Goal: Navigation & Orientation: Find specific page/section

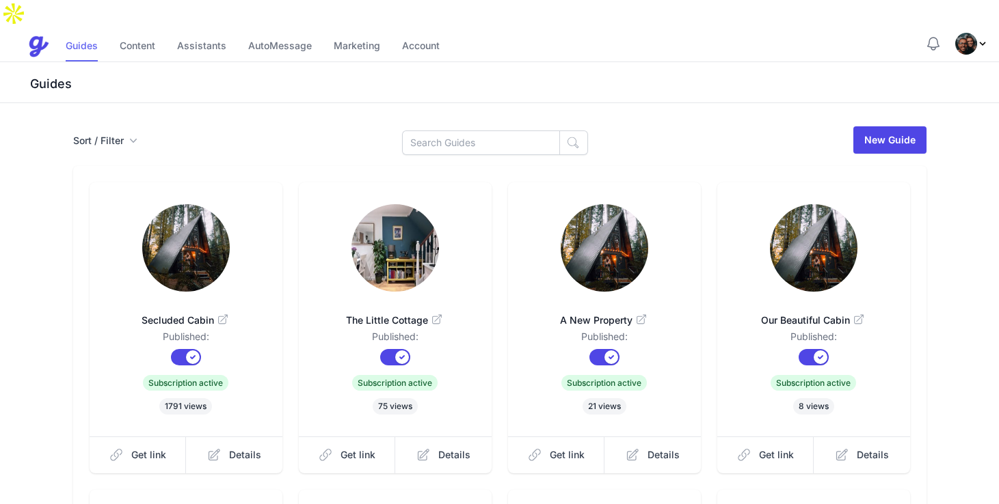
click at [85, 32] on link "Guides" at bounding box center [82, 46] width 32 height 29
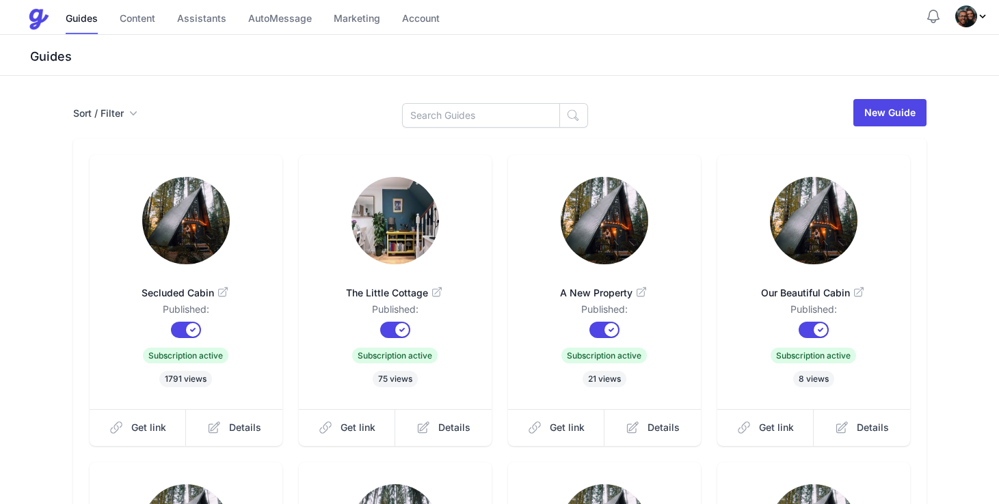
click at [971, 21] on img "Profile Menu" at bounding box center [966, 16] width 22 height 22
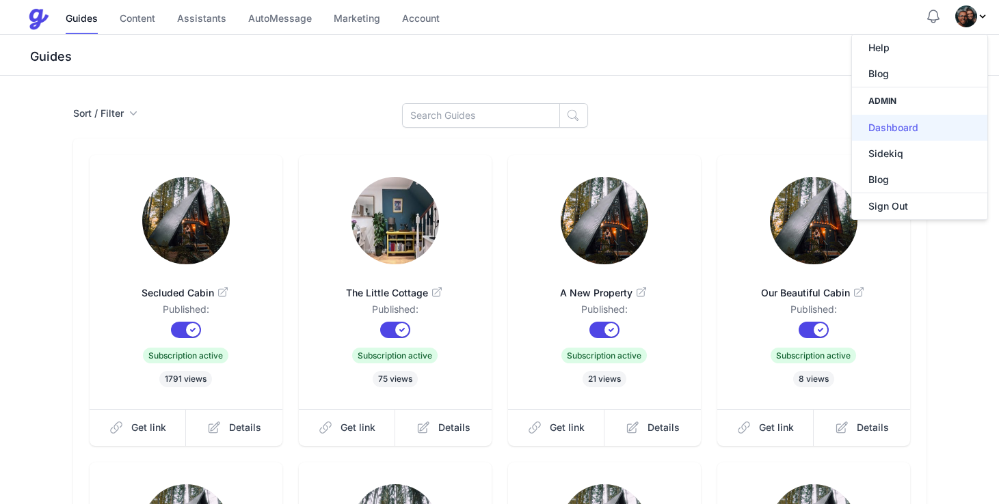
click at [906, 126] on link "Dashboard" at bounding box center [919, 128] width 135 height 26
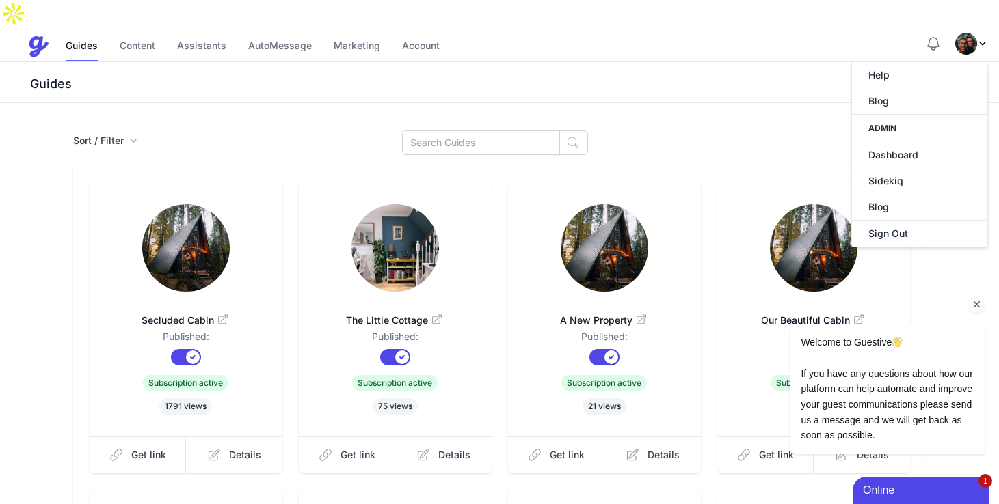
click at [980, 303] on icon "Chat attention grabber" at bounding box center [977, 305] width 12 height 12
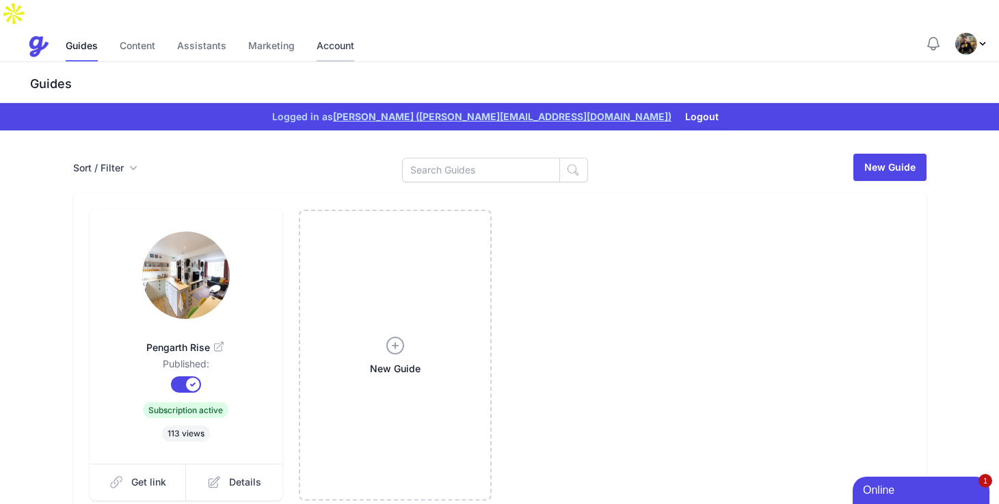
click at [338, 32] on link "Account" at bounding box center [335, 46] width 38 height 29
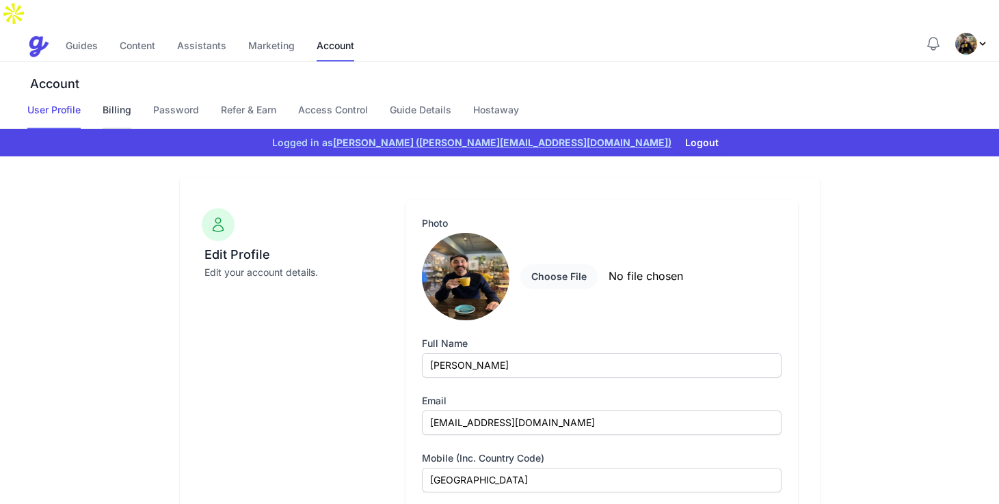
click at [126, 103] on link "Billing" at bounding box center [117, 116] width 29 height 26
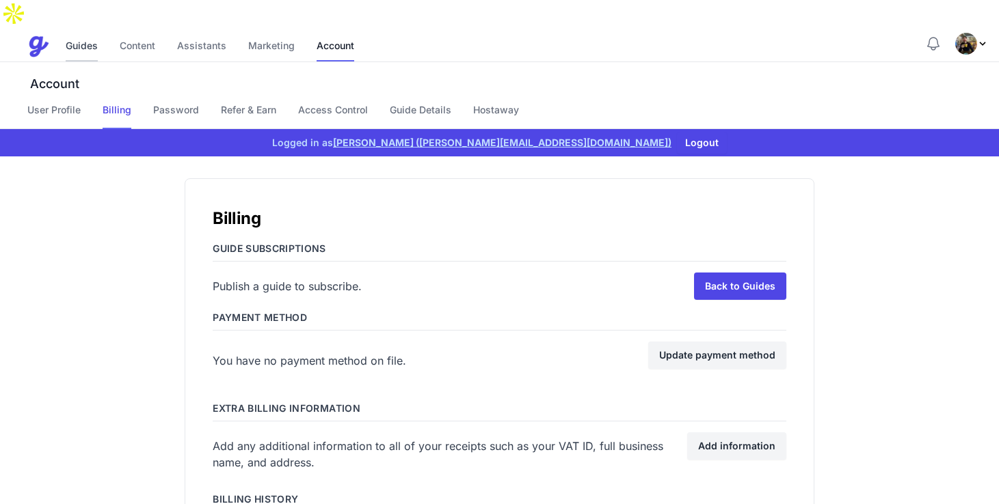
click at [89, 32] on link "Guides" at bounding box center [82, 46] width 32 height 29
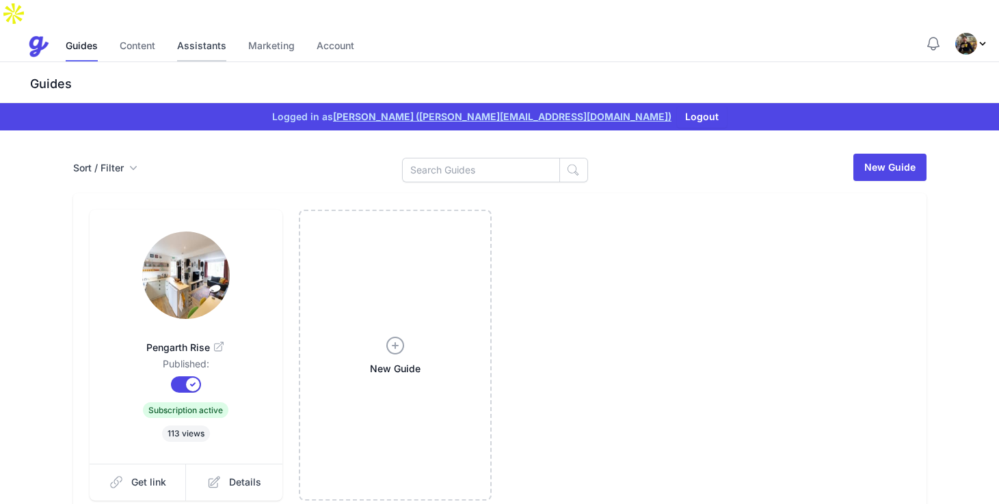
click at [189, 32] on link "Assistants" at bounding box center [201, 46] width 49 height 29
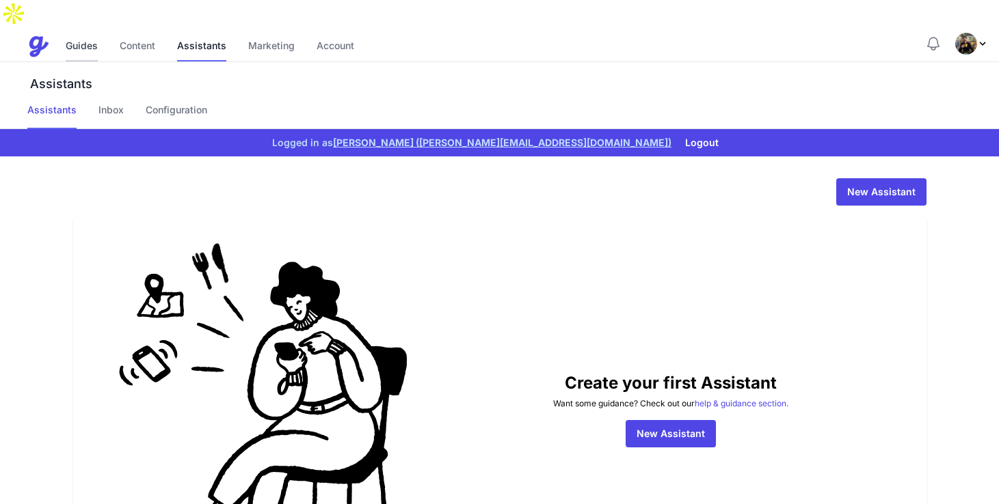
click at [80, 32] on link "Guides" at bounding box center [82, 46] width 32 height 29
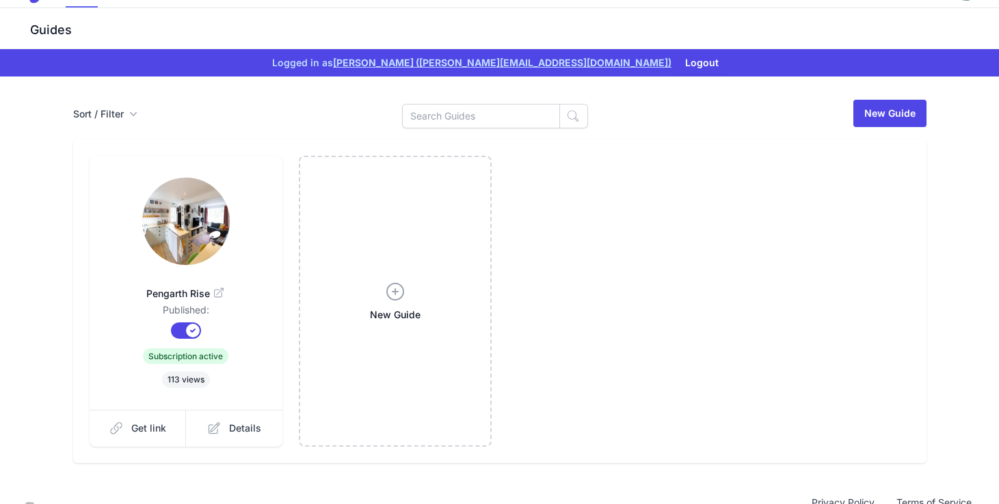
scroll to position [57, 0]
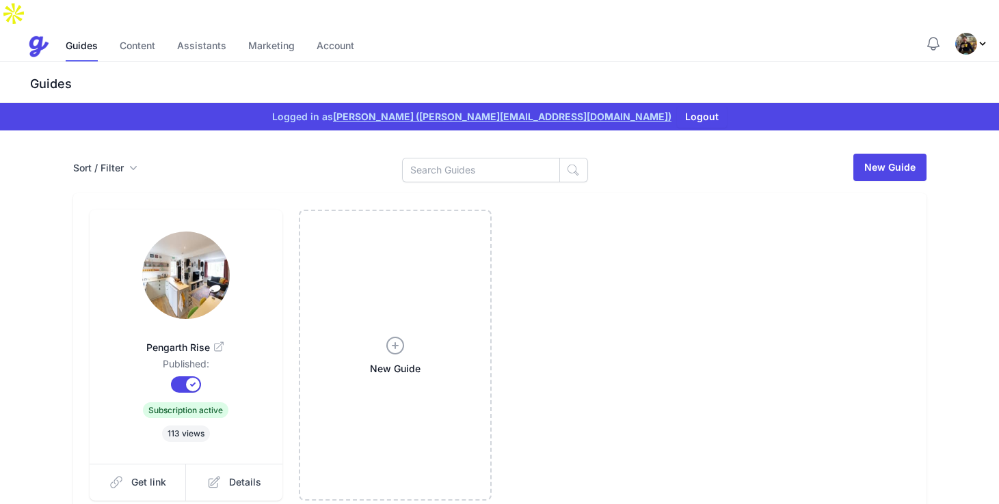
scroll to position [57, 0]
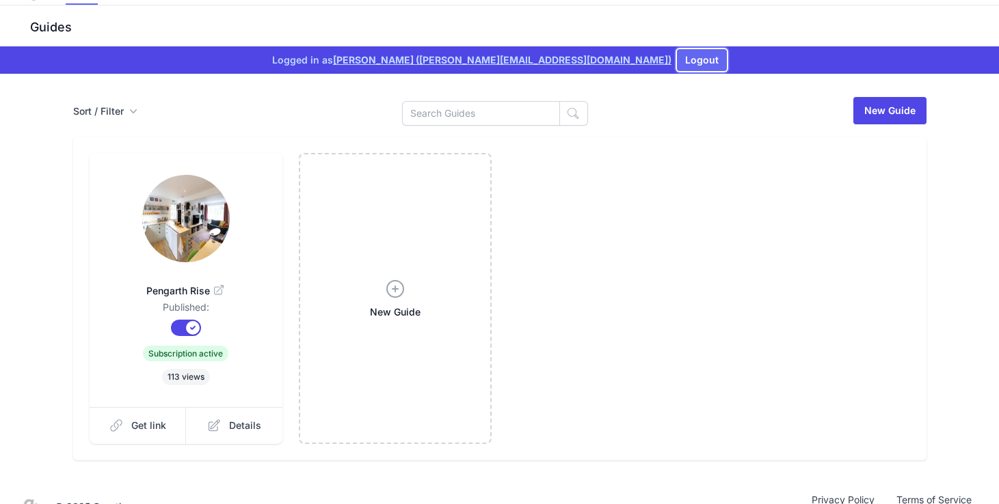
click at [677, 49] on button "Logout" at bounding box center [702, 60] width 50 height 22
